Goal: Task Accomplishment & Management: Manage account settings

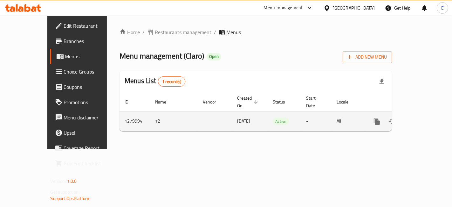
click at [422, 113] on link "enhanced table" at bounding box center [422, 120] width 15 height 15
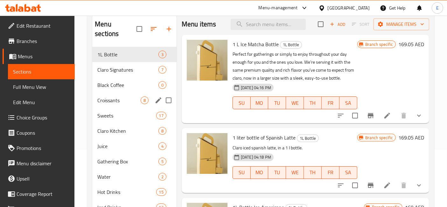
scroll to position [62, 0]
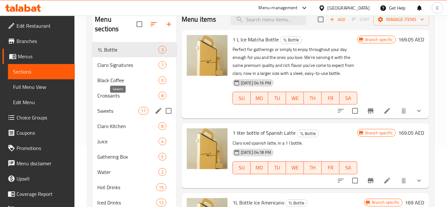
click at [110, 107] on span "Sweets" at bounding box center [117, 111] width 41 height 8
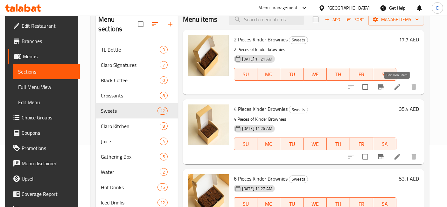
click at [394, 86] on icon at bounding box center [397, 87] width 8 height 8
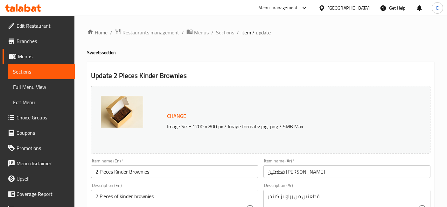
click at [227, 34] on span "Sections" at bounding box center [225, 33] width 18 height 8
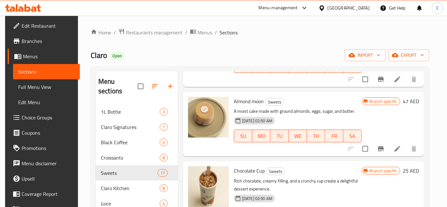
scroll to position [405, 0]
click at [259, 110] on p "A moist cake made with ground almonds, eggs, sugar, and butter." at bounding box center [298, 112] width 128 height 8
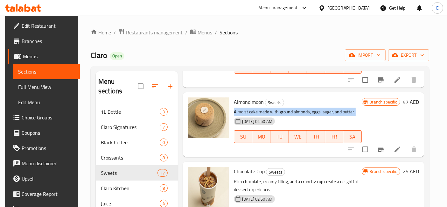
click at [259, 110] on p "A moist cake made with ground almonds, eggs, sugar, and butter." at bounding box center [298, 112] width 128 height 8
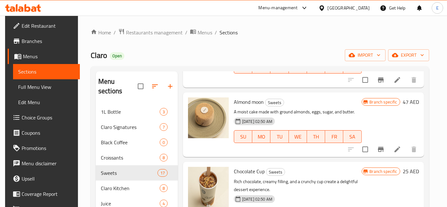
click at [305, 122] on div "[DATE] 02:50 AM SU MO TU WE TH FR SA" at bounding box center [297, 132] width 133 height 34
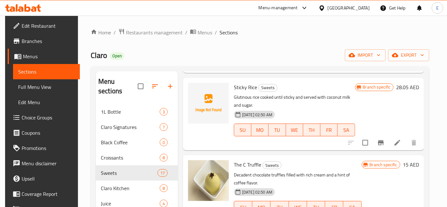
scroll to position [23, 0]
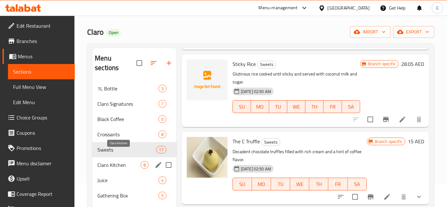
click at [111, 161] on span "Claro Kitchen" at bounding box center [118, 165] width 43 height 8
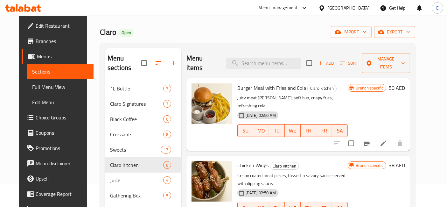
click at [240, 83] on span "Burger Meal with Fries and Cola" at bounding box center [271, 88] width 69 height 10
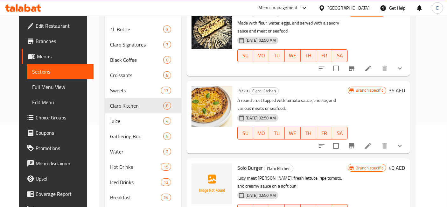
scroll to position [83, 0]
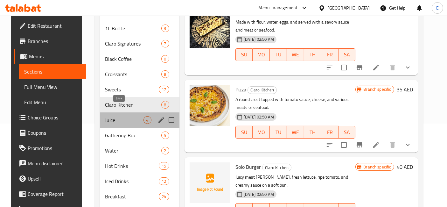
click at [117, 116] on span "Juice" at bounding box center [124, 120] width 38 height 8
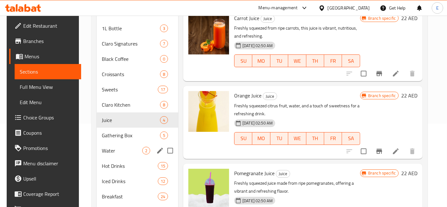
scroll to position [106, 0]
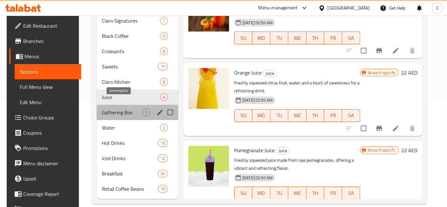
click at [111, 108] on span "Gathering Box" at bounding box center [122, 112] width 40 height 8
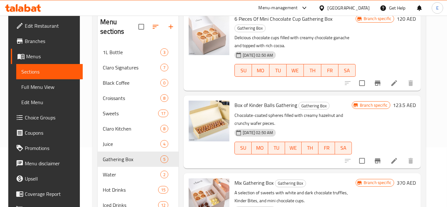
scroll to position [60, 0]
click at [251, 100] on span "Box of Kinder Balls Gathering" at bounding box center [265, 105] width 63 height 10
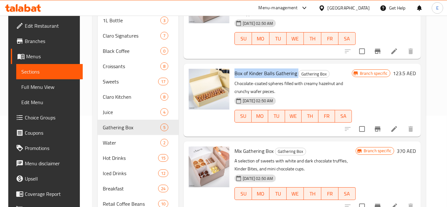
scroll to position [99, 0]
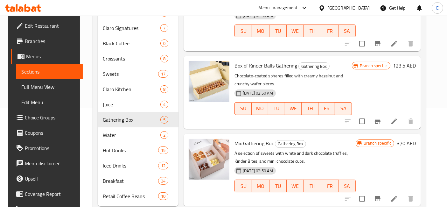
click at [248, 189] on div "Mix Gathering Box Gathering Box A selection of sweets with white and dark choco…" at bounding box center [295, 169] width 126 height 67
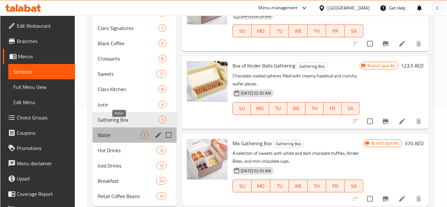
click at [114, 131] on span "Water" at bounding box center [119, 135] width 43 height 8
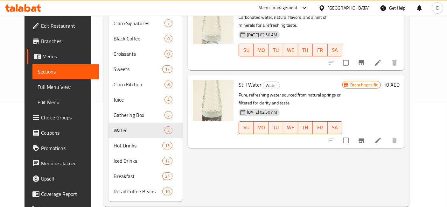
scroll to position [106, 0]
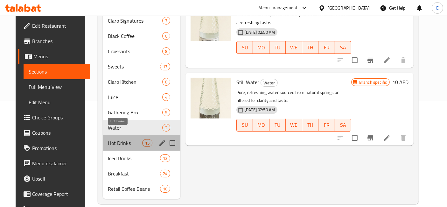
click at [113, 139] on span "Hot Drinks" at bounding box center [125, 143] width 34 height 8
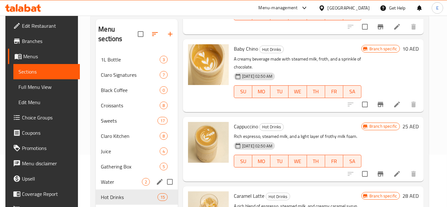
scroll to position [106, 0]
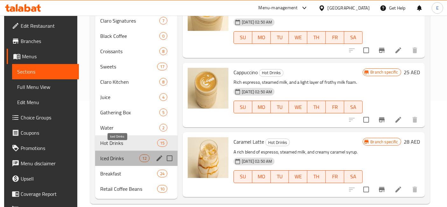
click at [120, 154] on span "Iced Drinks" at bounding box center [119, 158] width 39 height 8
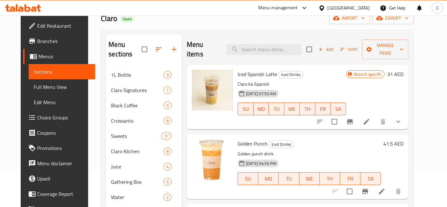
scroll to position [37, 0]
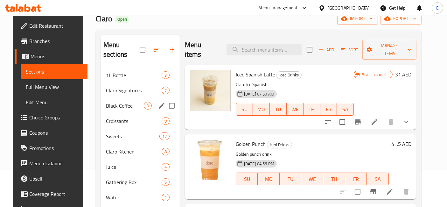
click at [106, 98] on div "Black Coffee 0" at bounding box center [140, 105] width 79 height 15
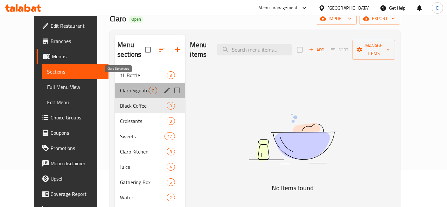
click at [120, 86] on span "Claro Signatures" at bounding box center [134, 90] width 29 height 8
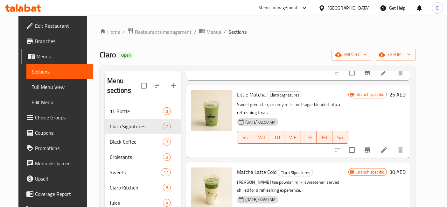
scroll to position [106, 0]
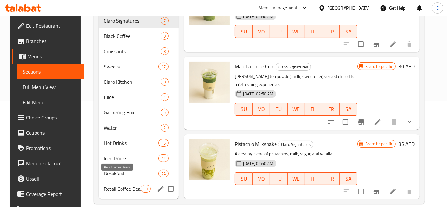
click at [119, 185] on span "Retail Coffee Beans" at bounding box center [122, 189] width 37 height 8
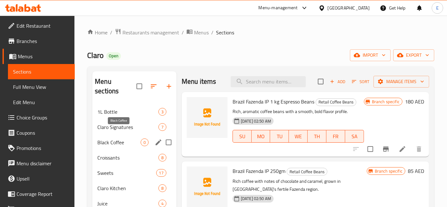
scroll to position [106, 0]
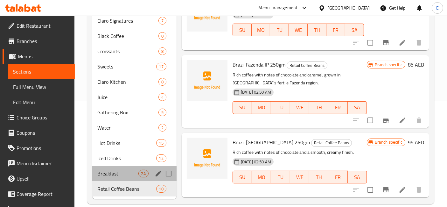
click at [125, 168] on div "Breakfast 24" at bounding box center [134, 173] width 84 height 15
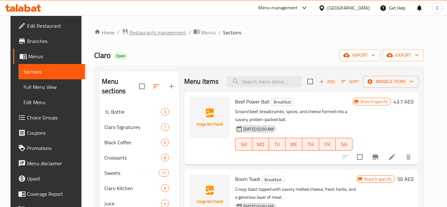
click at [166, 31] on span "Restaurants management" at bounding box center [157, 33] width 57 height 8
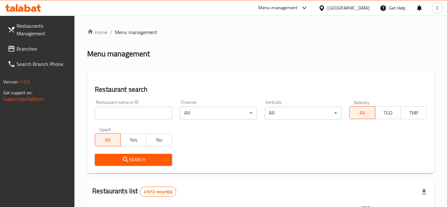
click at [124, 109] on input "search" at bounding box center [133, 112] width 77 height 13
type input "claro"
click button "Search" at bounding box center [133, 160] width 77 height 12
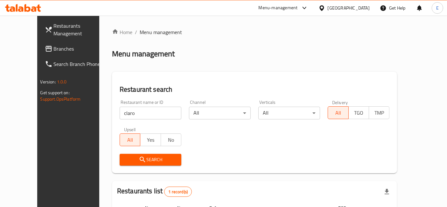
click at [280, 6] on div "Menu-management" at bounding box center [277, 8] width 39 height 8
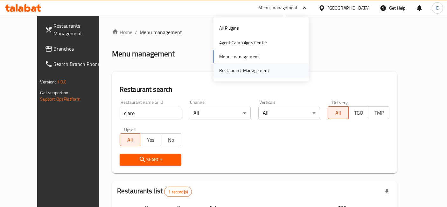
click at [248, 67] on div "Restaurant-Management" at bounding box center [244, 69] width 50 height 7
